Goal: Task Accomplishment & Management: Complete application form

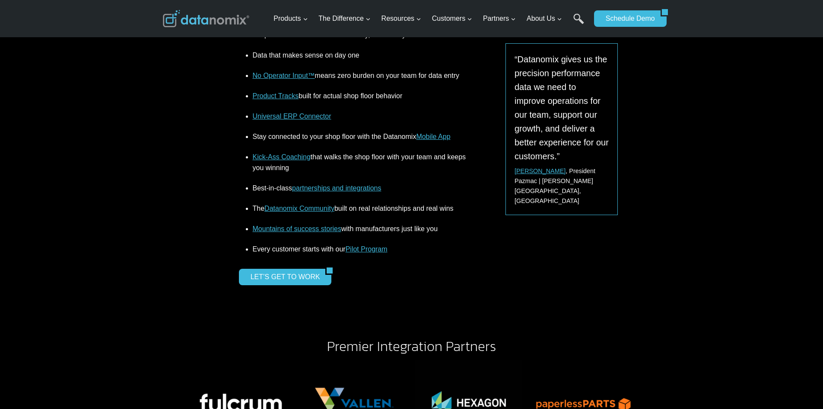
scroll to position [1254, 0]
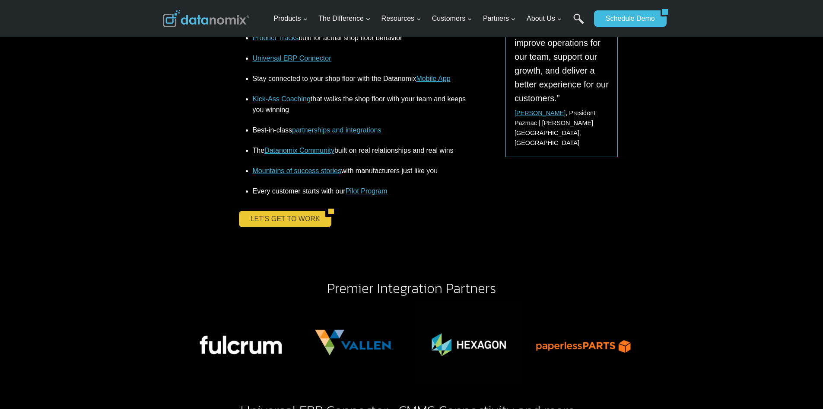
click at [267, 217] on link "LET’S GET TO WORK" at bounding box center [282, 219] width 87 height 16
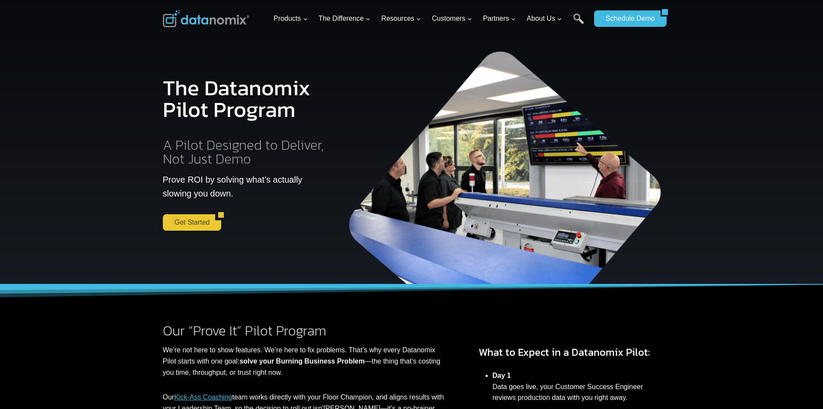
click at [203, 221] on link "Get Started" at bounding box center [189, 222] width 53 height 16
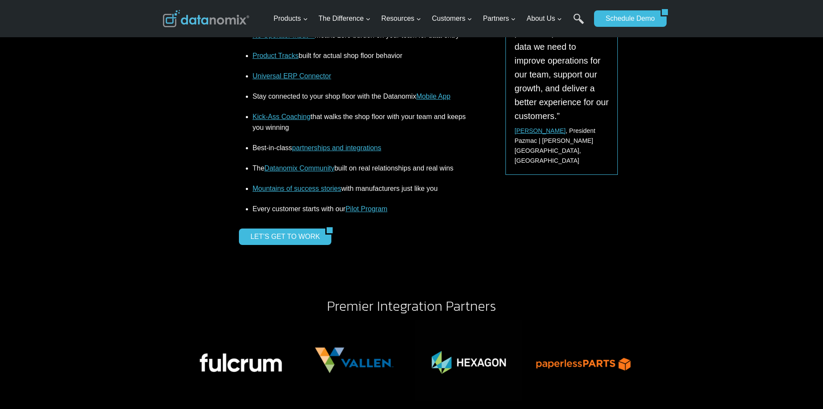
scroll to position [1253, 0]
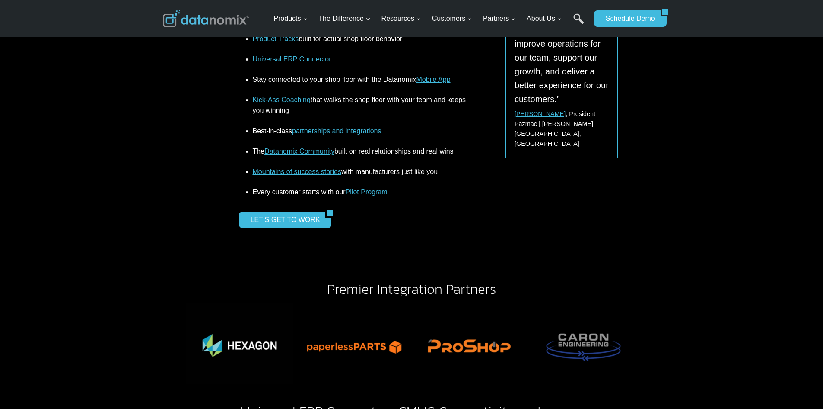
click at [374, 217] on div "LET’S GET TO WORK" at bounding box center [353, 219] width 229 height 16
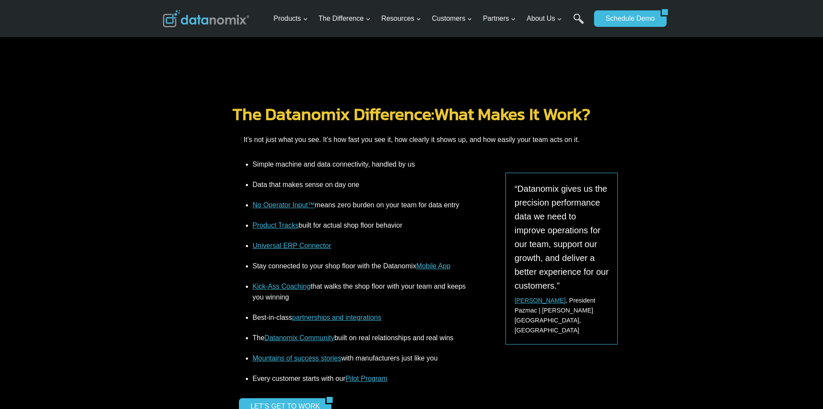
scroll to position [1080, 0]
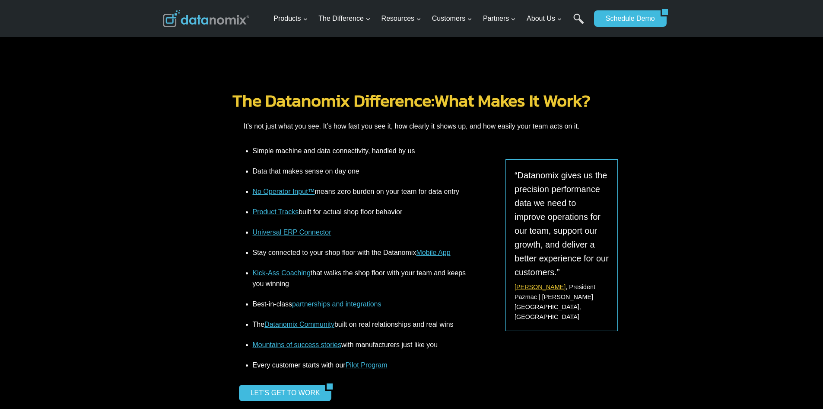
click at [523, 284] on link "[PERSON_NAME]" at bounding box center [540, 286] width 51 height 7
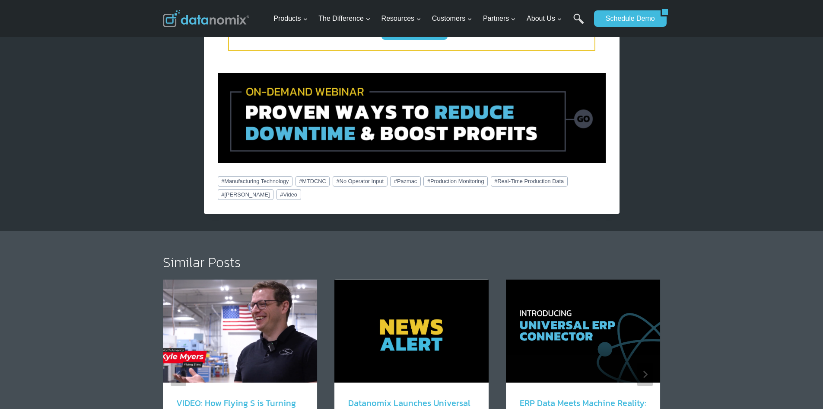
scroll to position [951, 0]
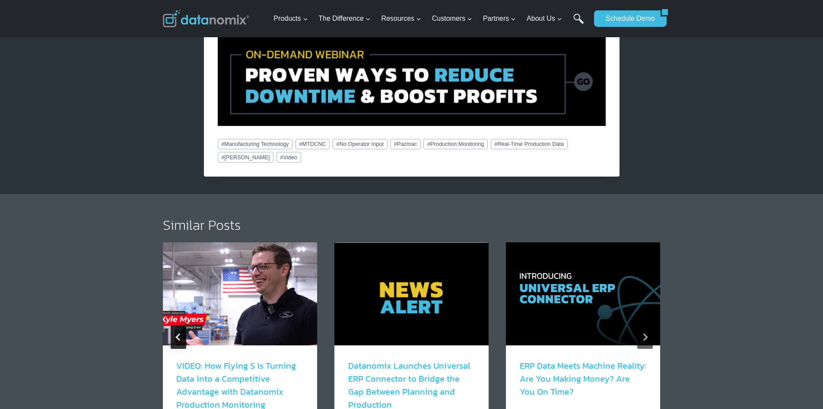
click at [176, 333] on icon "Go to last slide" at bounding box center [178, 336] width 4 height 7
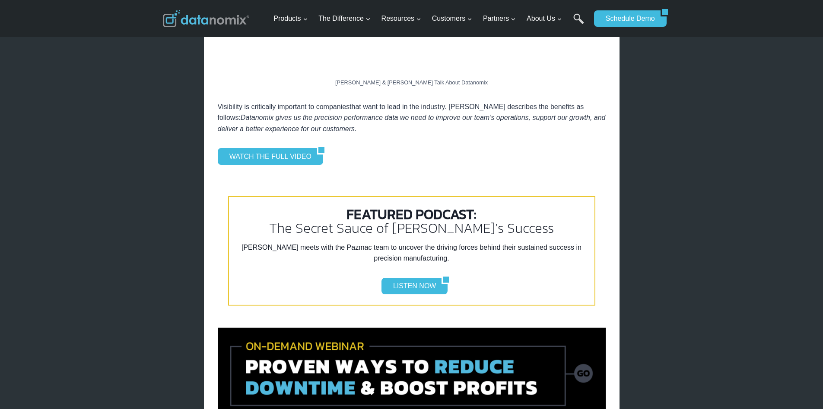
scroll to position [692, 0]
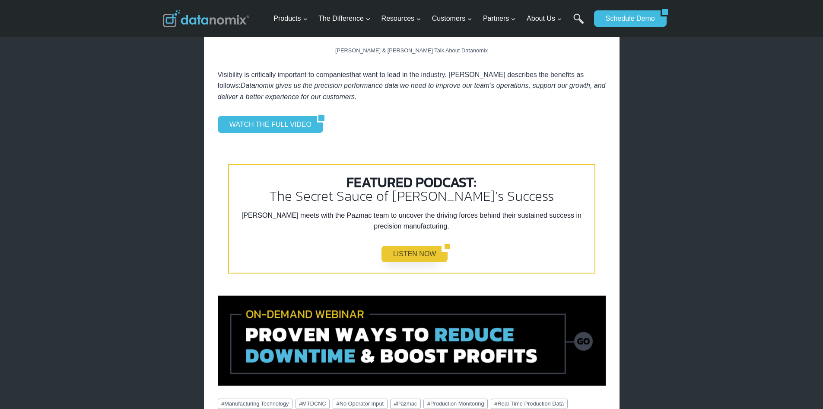
click at [411, 246] on link "LISTEN NOW" at bounding box center [412, 254] width 61 height 16
